Goal: Task Accomplishment & Management: Complete application form

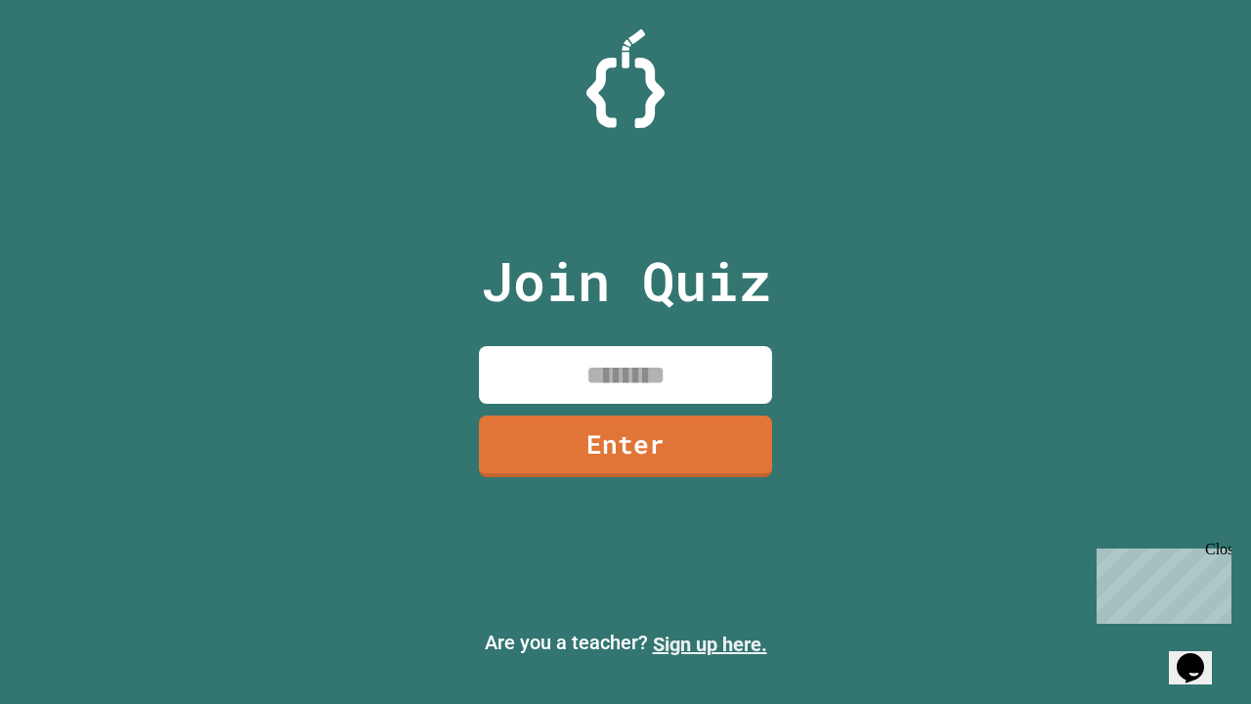
click at [709, 644] on link "Sign up here." at bounding box center [710, 643] width 114 height 23
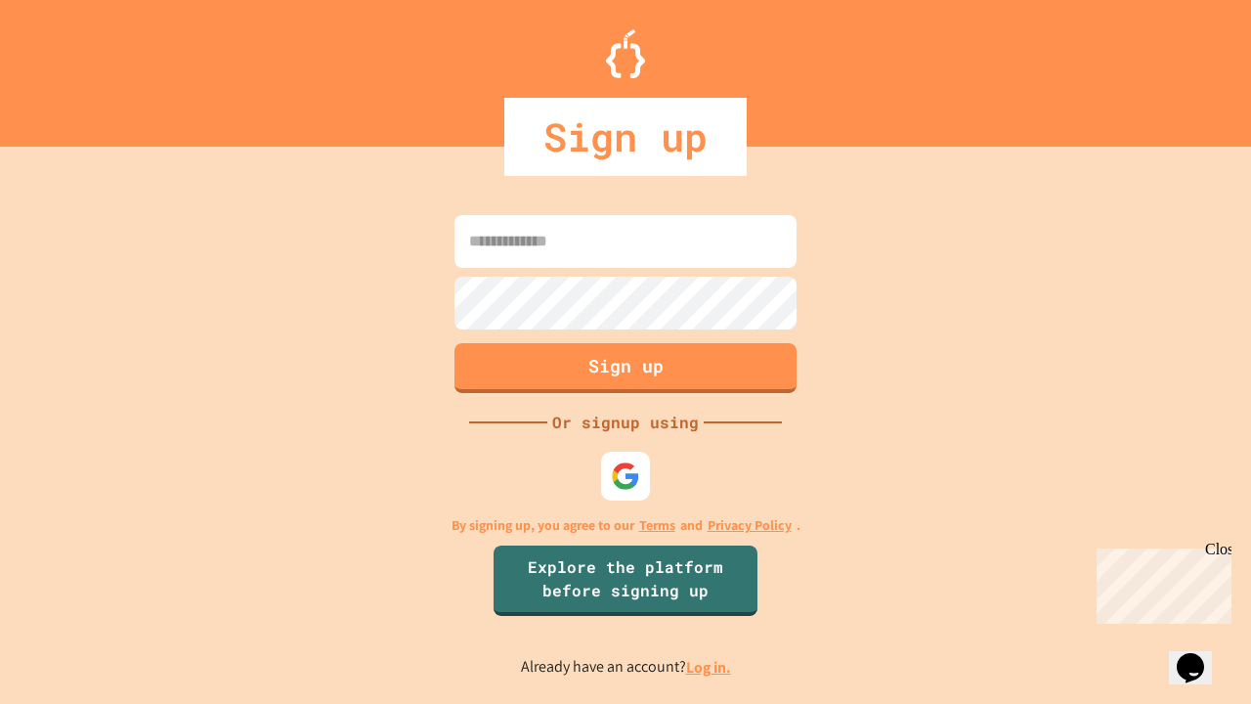
click at [709, 666] on link "Log in." at bounding box center [708, 667] width 45 height 21
